Goal: Information Seeking & Learning: Learn about a topic

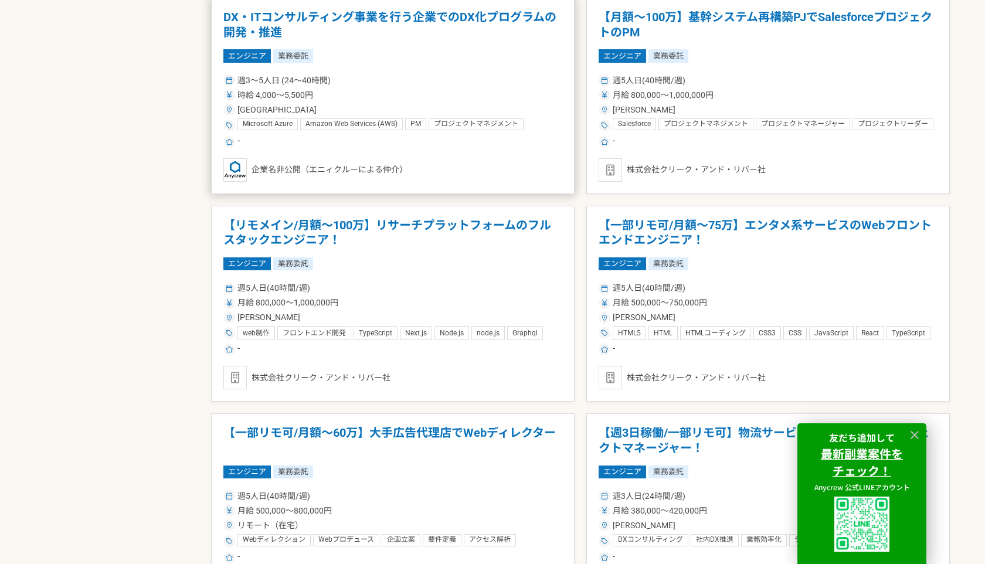
scroll to position [790, 0]
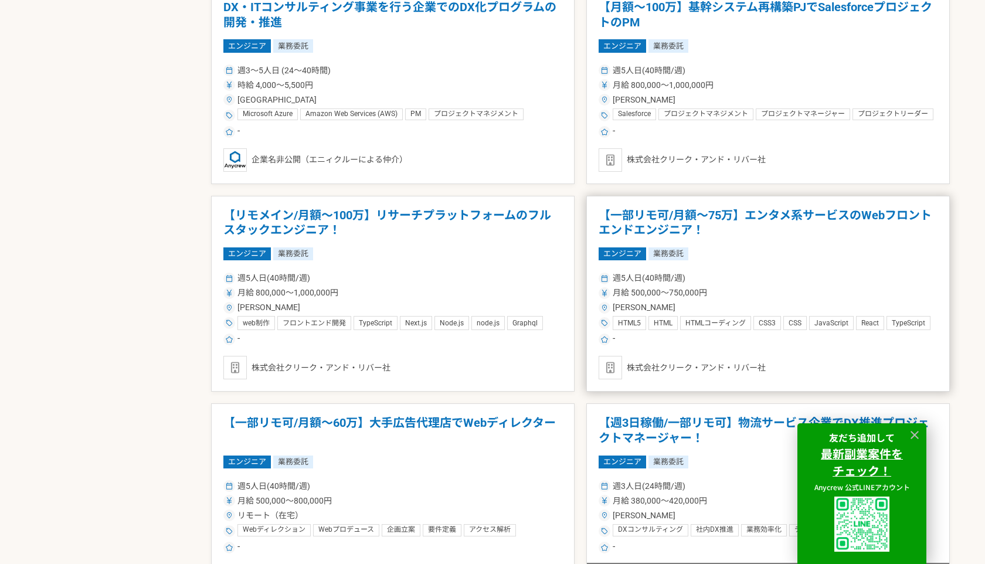
click at [771, 249] on div "エンジニア 業務委託" at bounding box center [768, 253] width 339 height 13
